Goal: Use online tool/utility: Utilize a website feature to perform a specific function

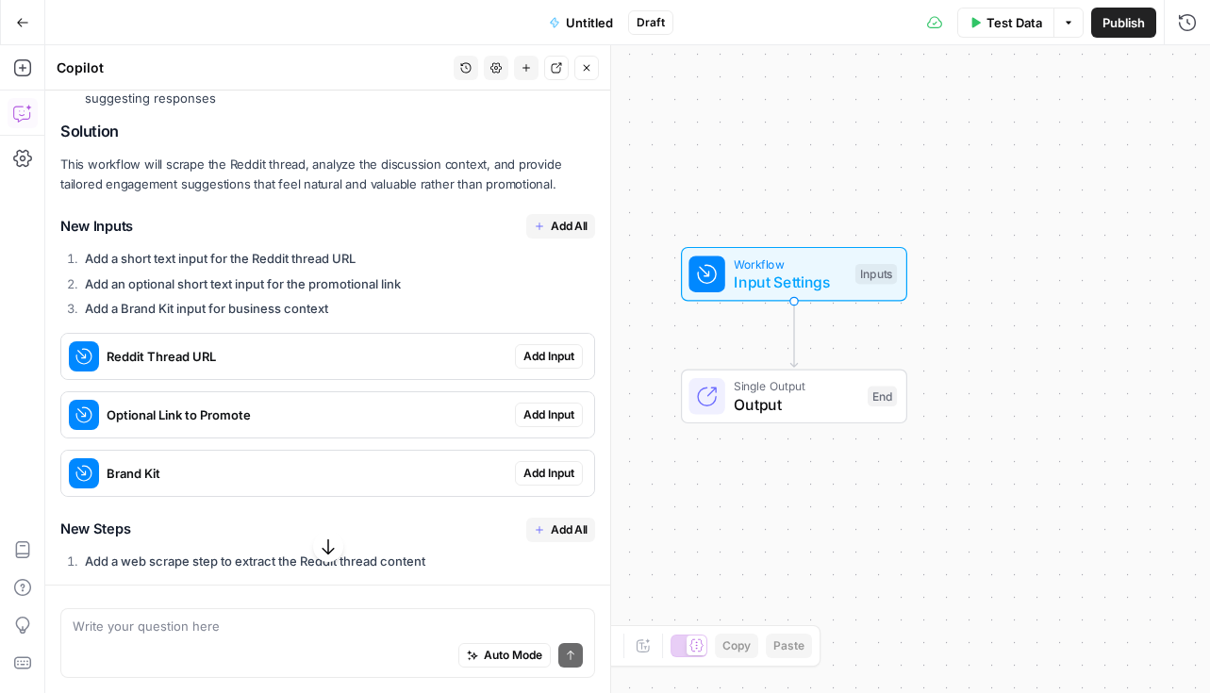
scroll to position [355, 0]
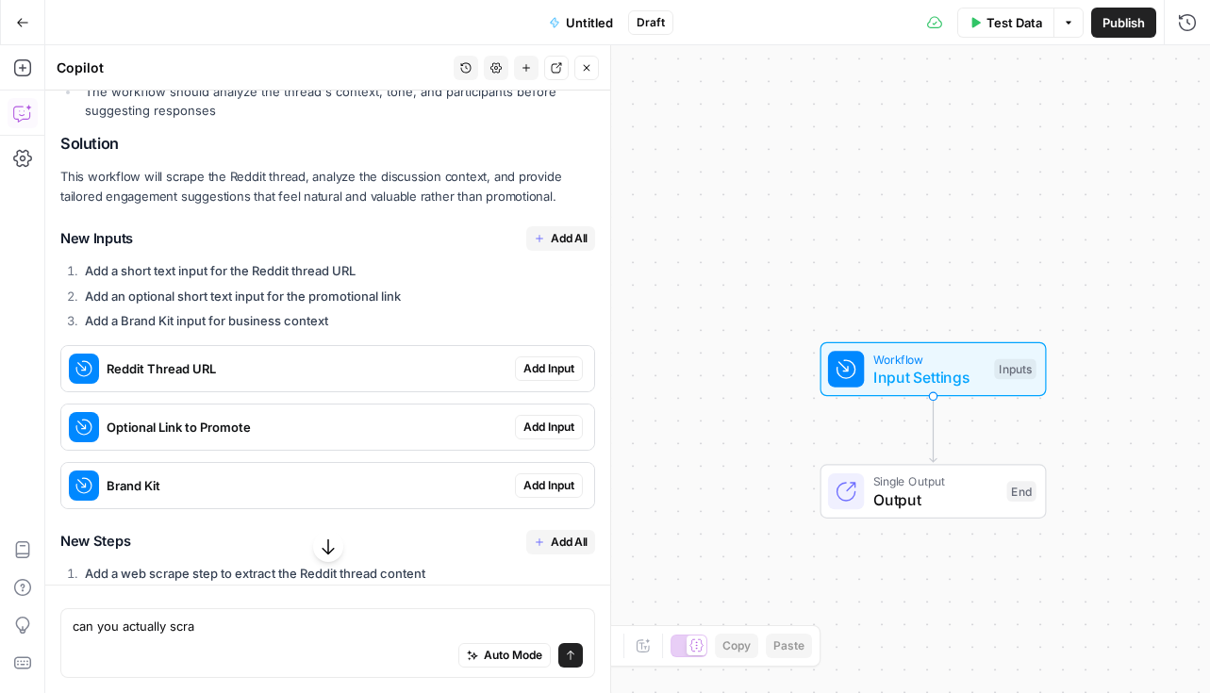
type textarea "can you actually scrap"
click at [528, 366] on span "Add Input" at bounding box center [548, 368] width 51 height 17
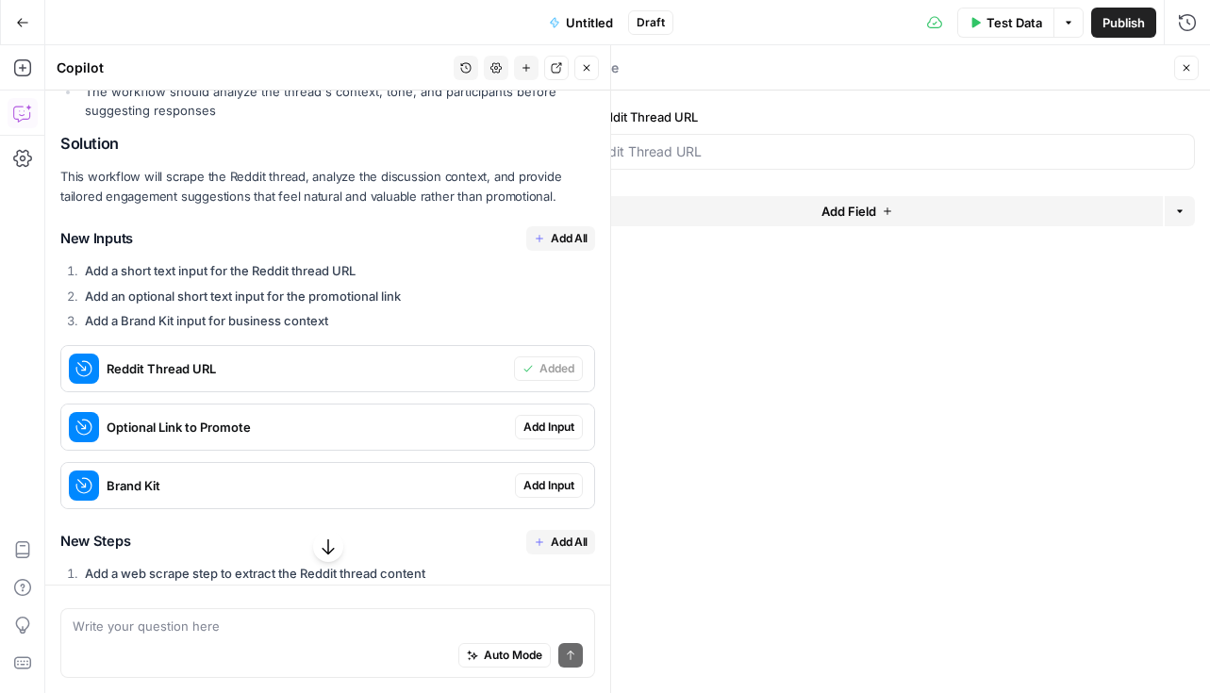
click at [551, 429] on span "Add Input" at bounding box center [548, 427] width 51 height 17
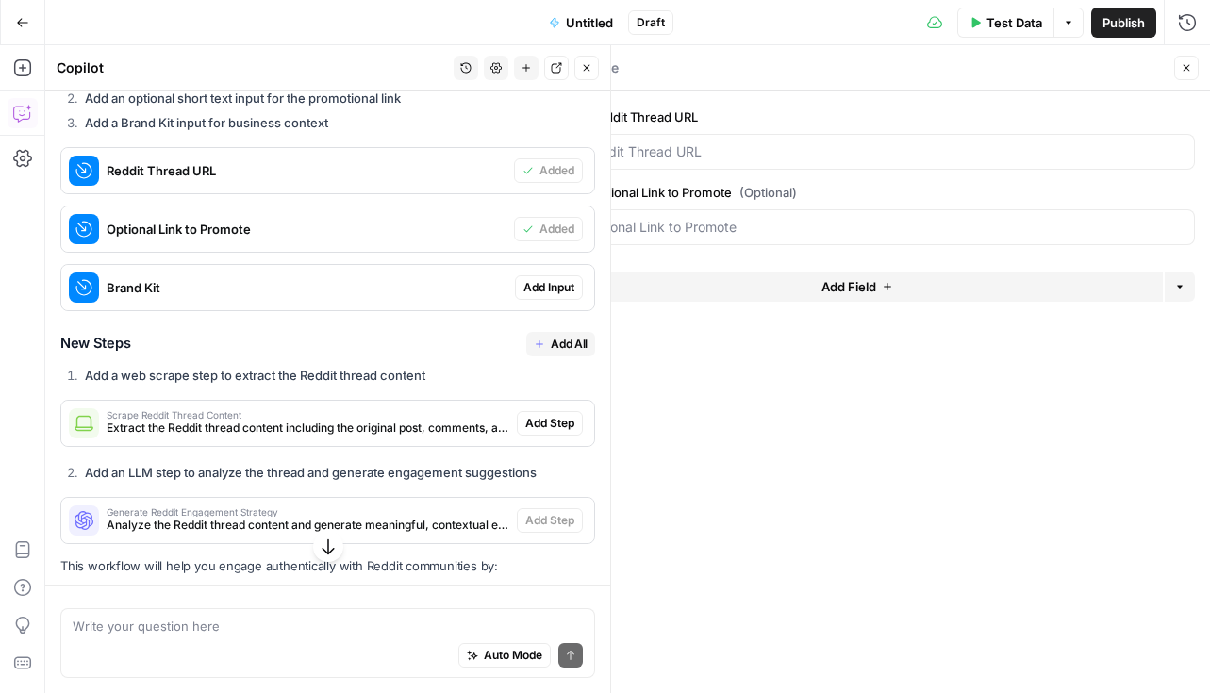
scroll to position [614, 0]
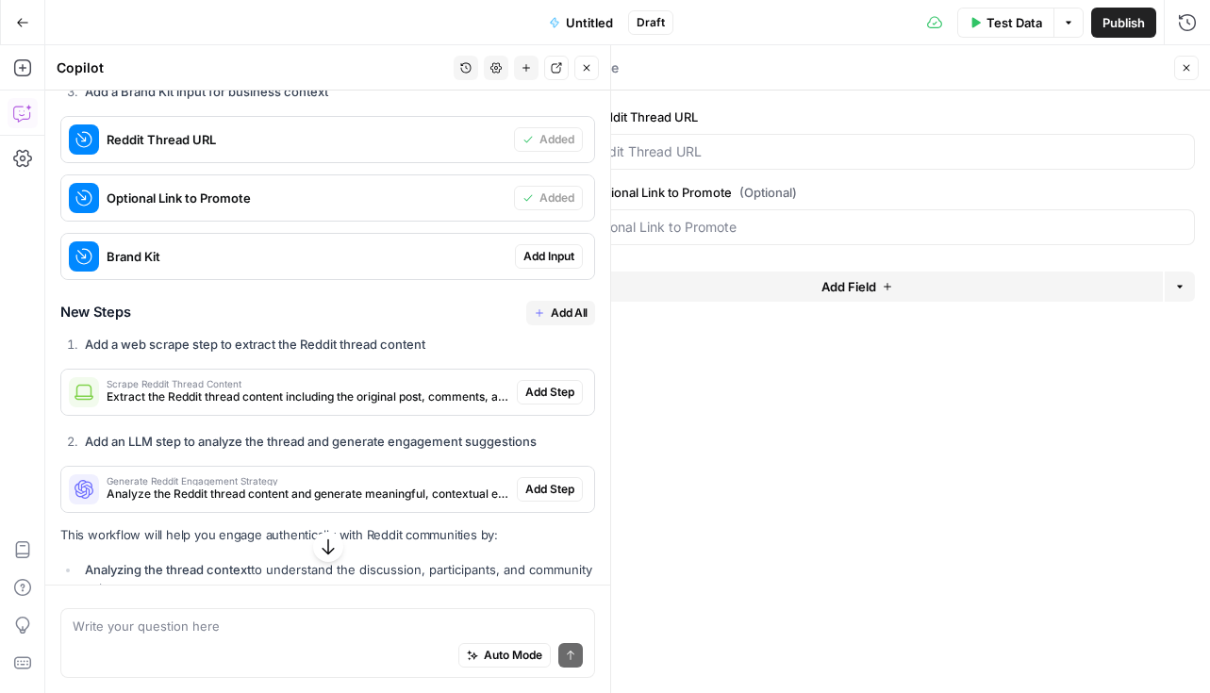
click at [539, 398] on span "Add Step" at bounding box center [549, 392] width 49 height 17
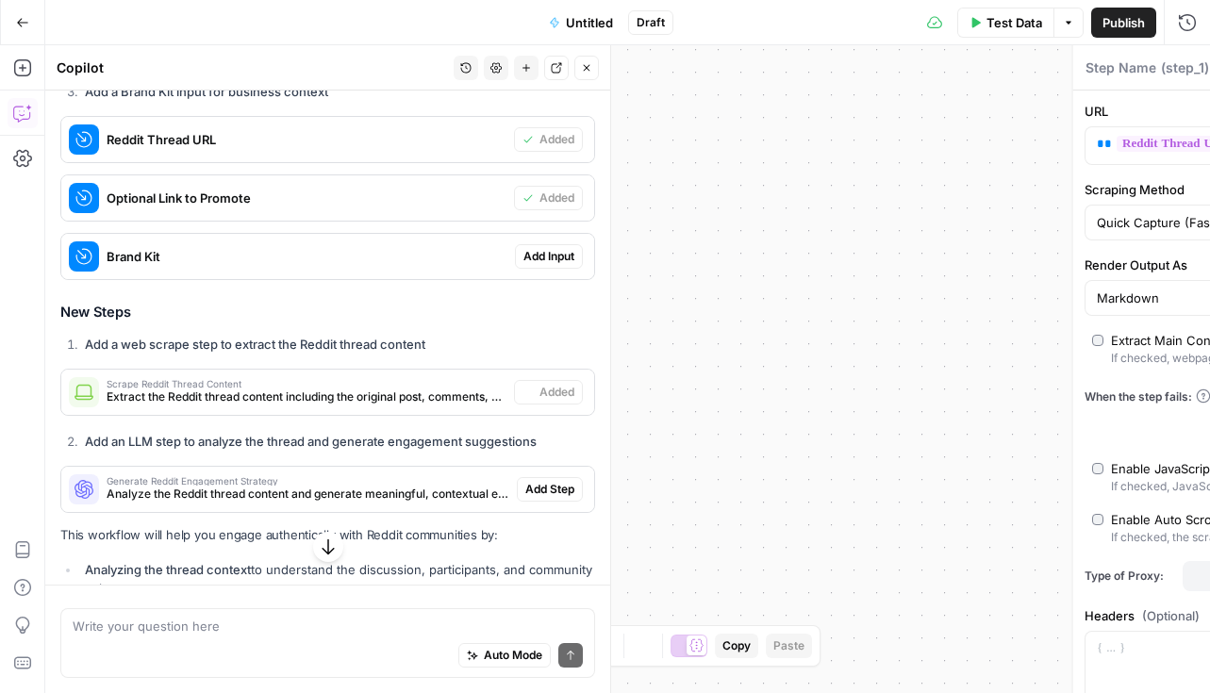
type textarea "Scrape Reddit Thread Content"
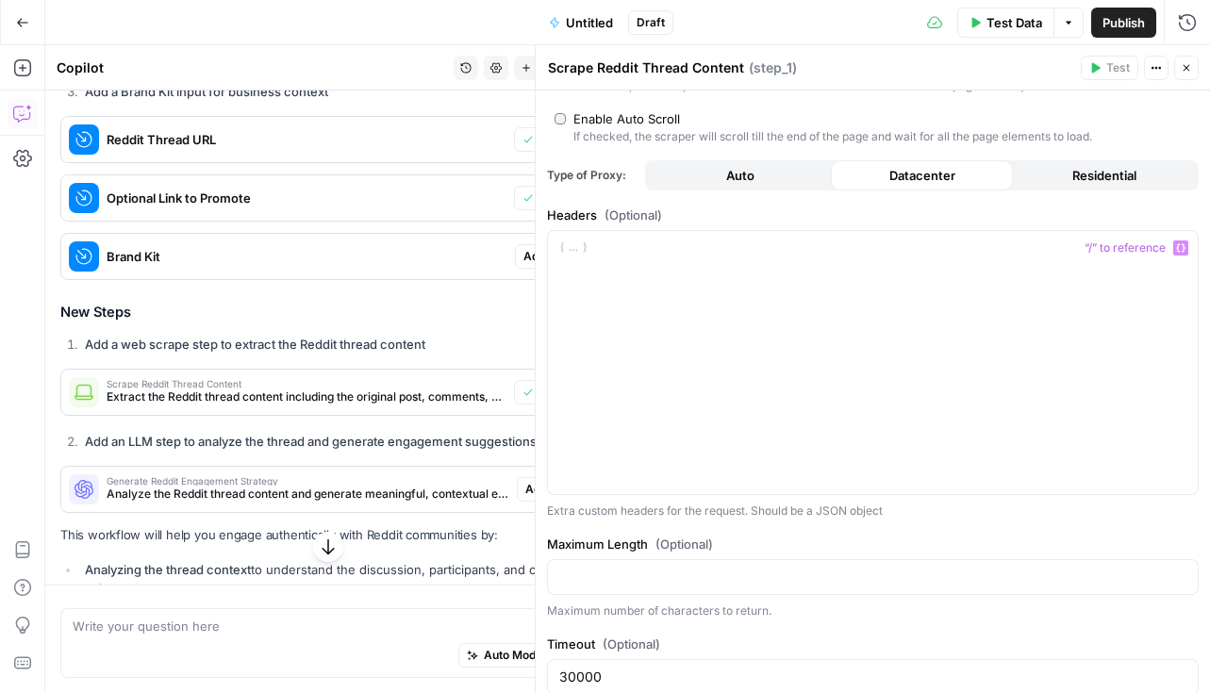
scroll to position [439, 0]
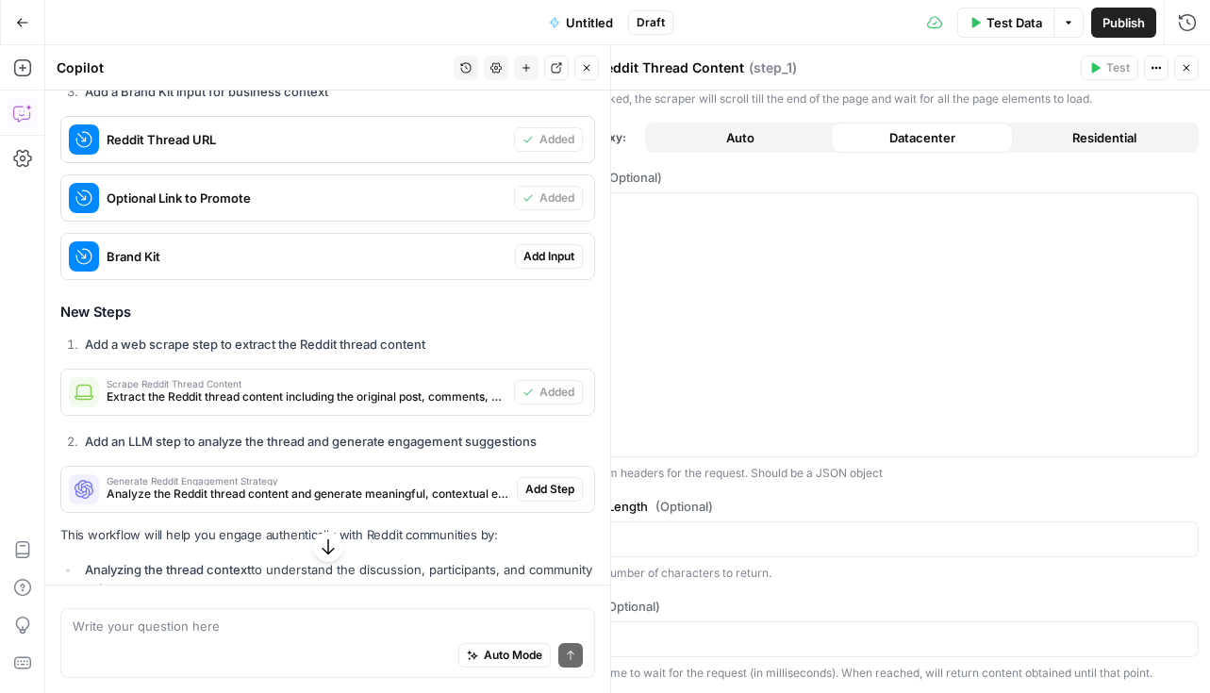
click at [558, 491] on span "Add Step" at bounding box center [549, 489] width 49 height 17
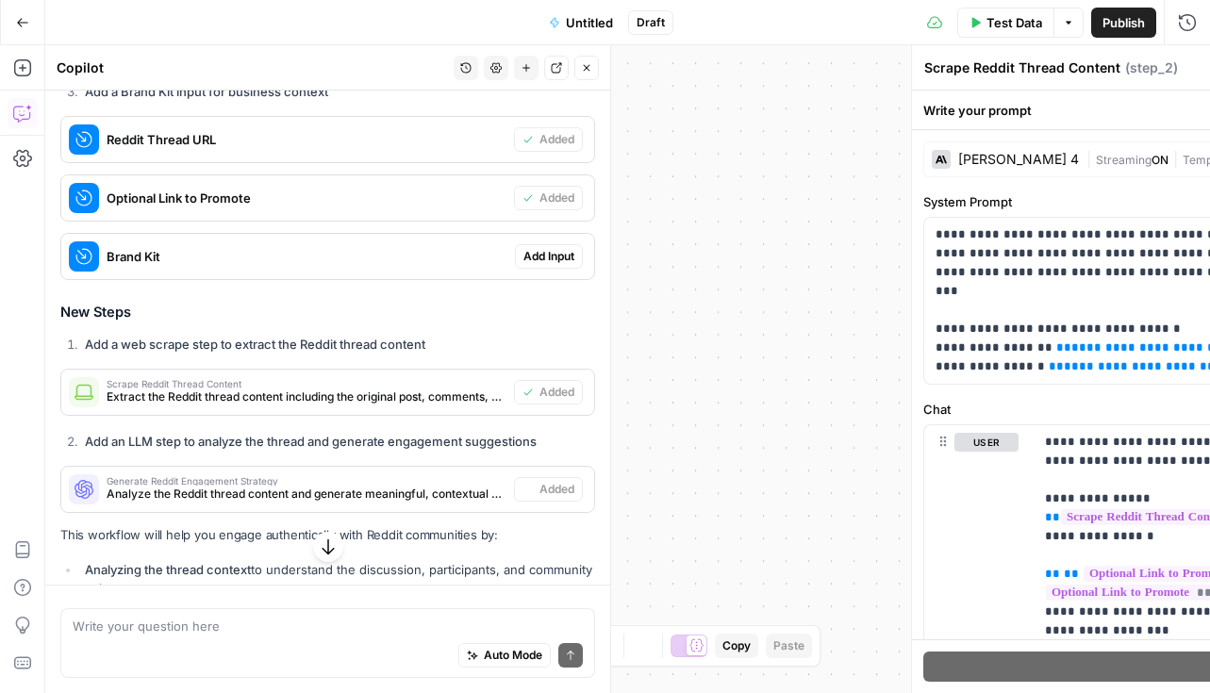
type textarea "Generate Reddit Engagement Strategy"
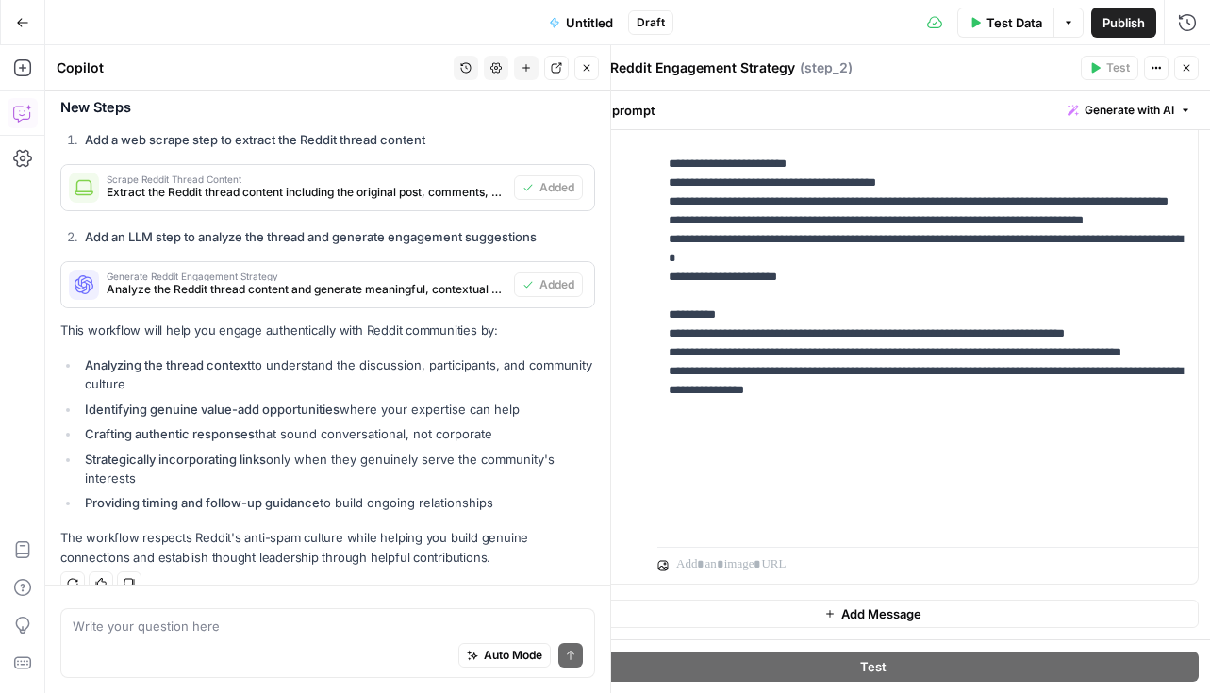
scroll to position [847, 0]
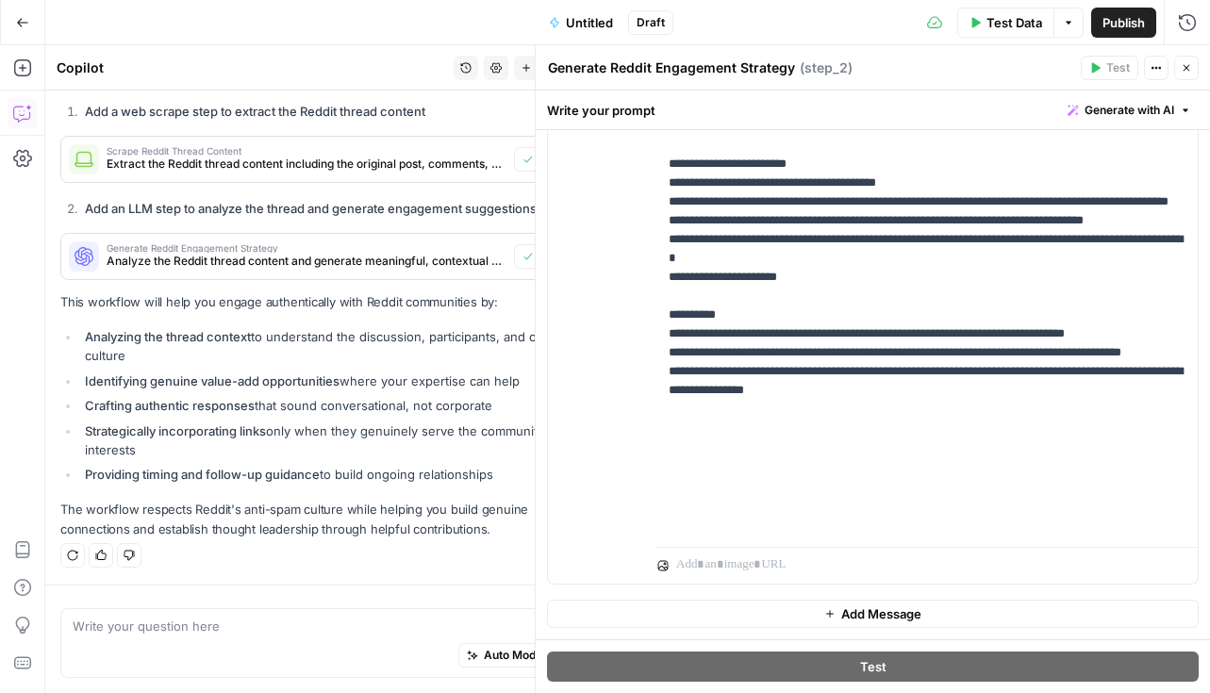
click at [1010, 34] on button "Test Data" at bounding box center [1005, 23] width 97 height 30
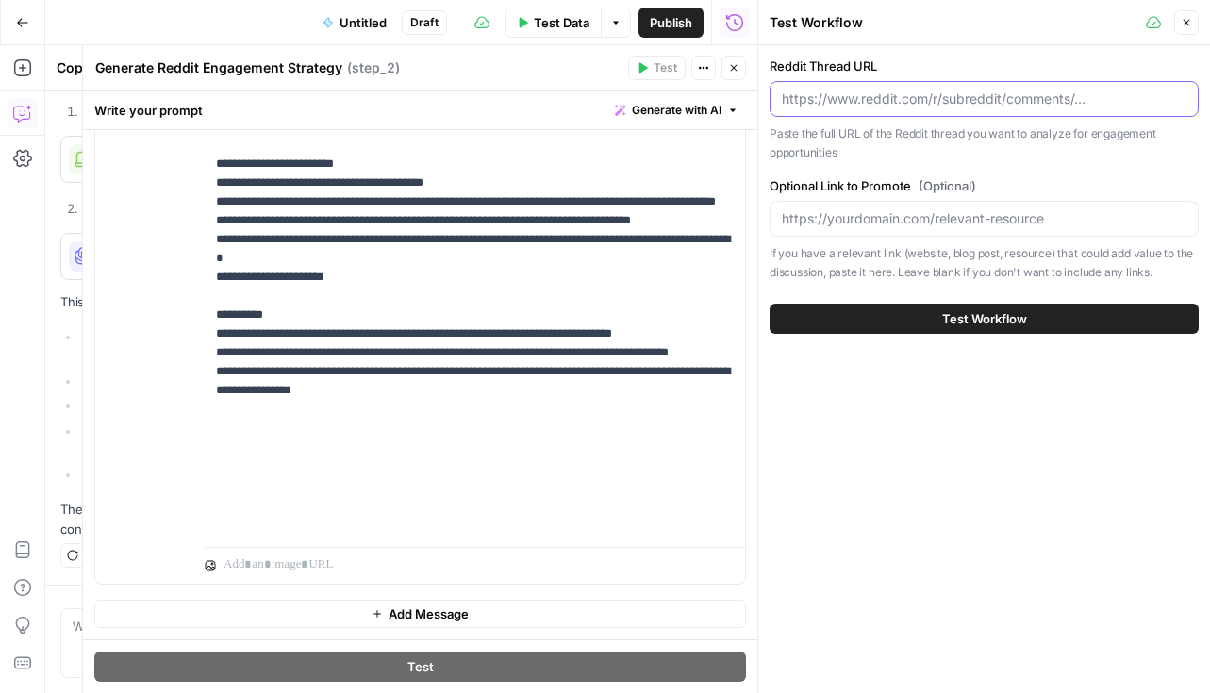
click at [884, 99] on input "Reddit Thread URL" at bounding box center [984, 99] width 405 height 19
paste input "[URL][DOMAIN_NAME]"
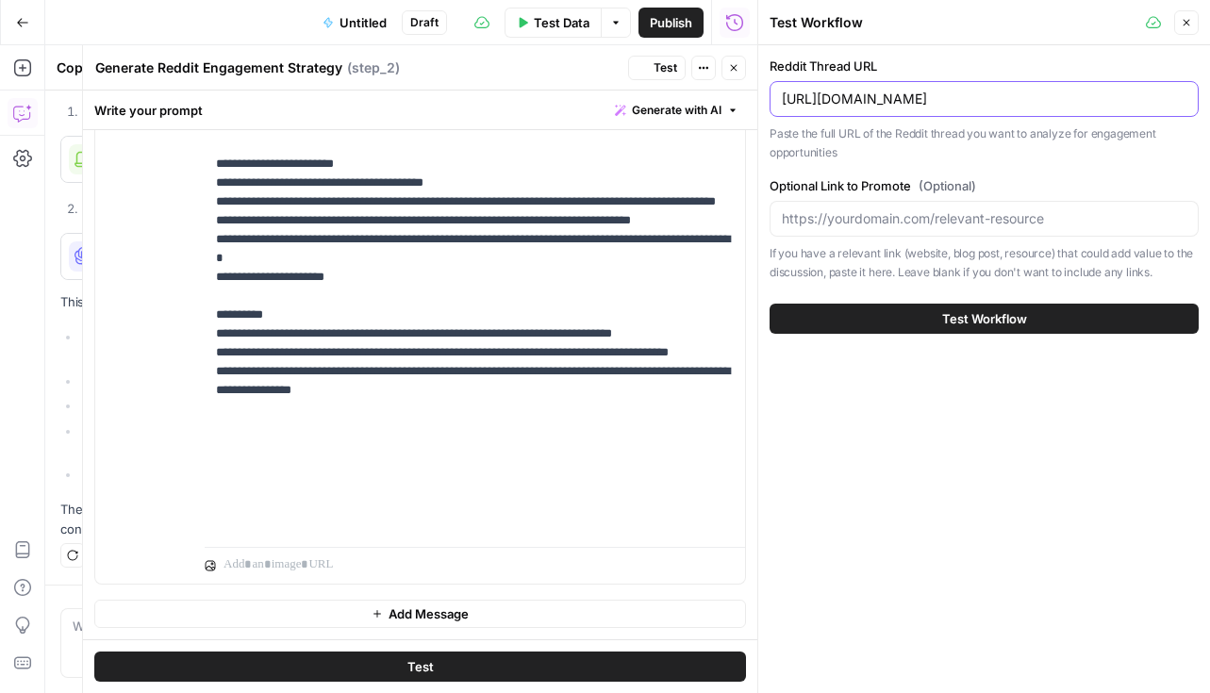
type input "[URL][DOMAIN_NAME]"
click at [899, 227] on input "Optional Link to Promote (Optional)" at bounding box center [984, 218] width 405 height 19
click at [953, 320] on span "Test Workflow" at bounding box center [984, 318] width 85 height 19
